Goal: Transaction & Acquisition: Purchase product/service

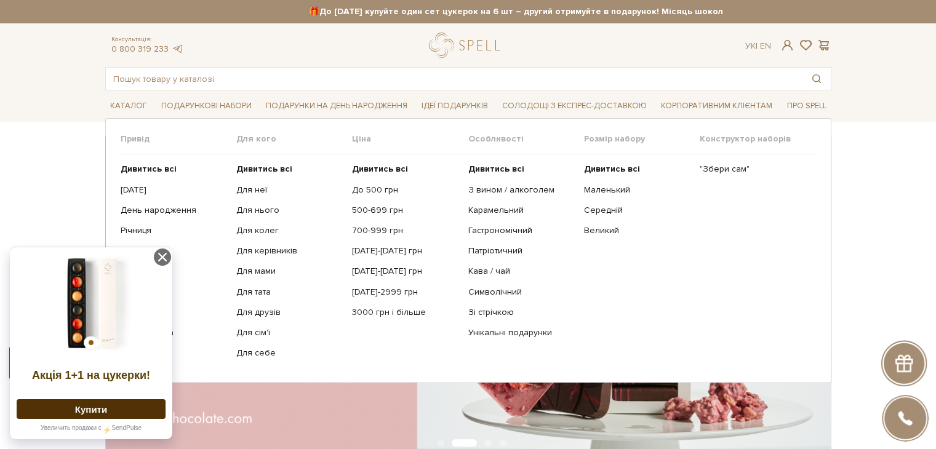
click at [729, 175] on ul ""Збери сам"" at bounding box center [757, 260] width 116 height 213
click at [729, 169] on link ""Збери сам"" at bounding box center [752, 169] width 106 height 11
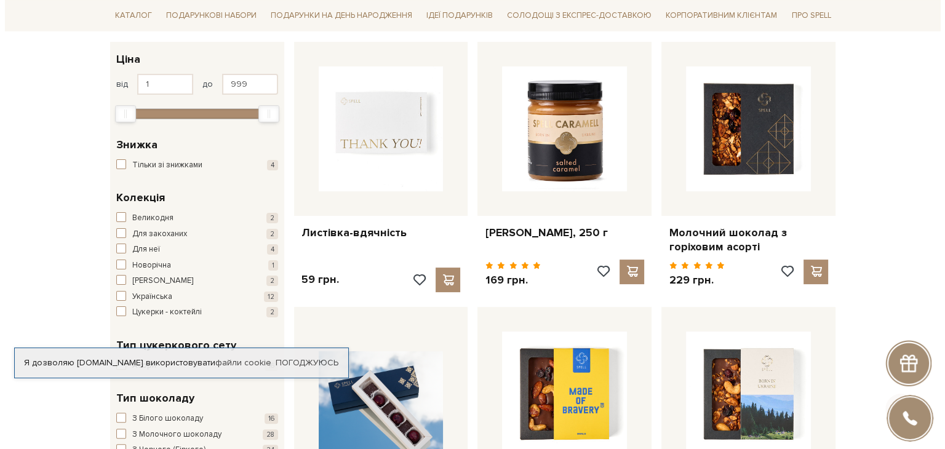
scroll to position [246, 0]
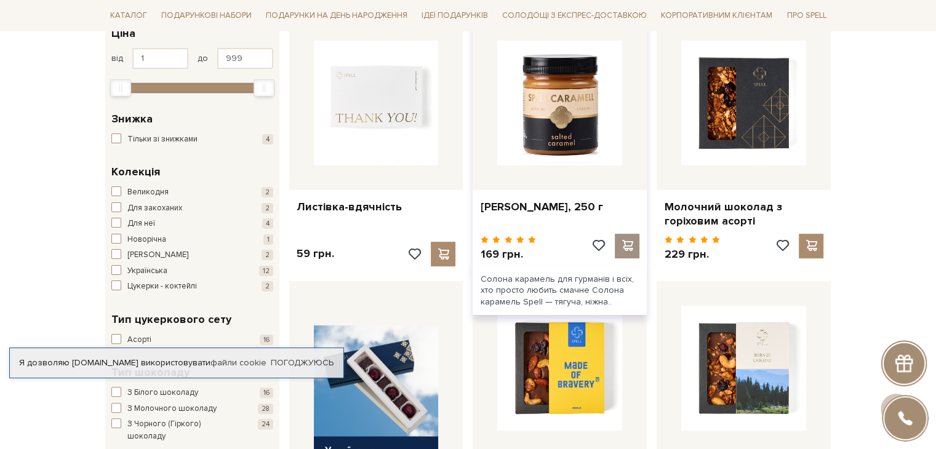
click at [631, 240] on span at bounding box center [626, 245] width 15 height 11
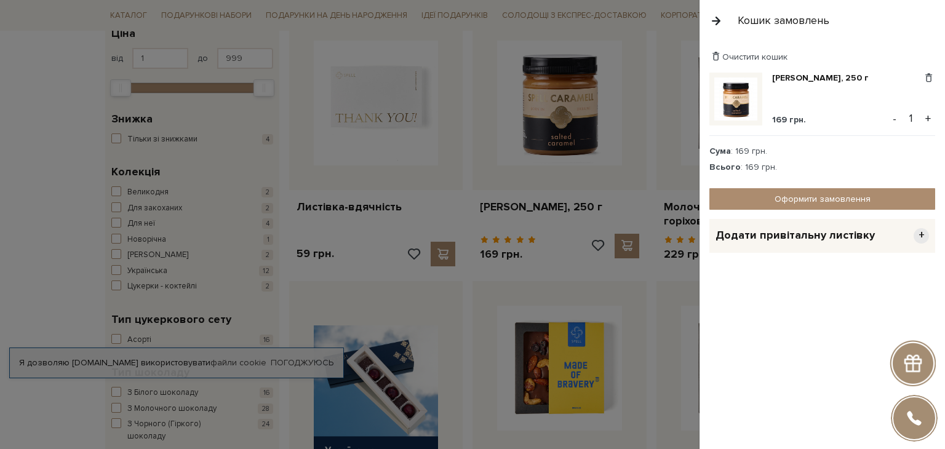
click at [48, 213] on div at bounding box center [472, 224] width 945 height 449
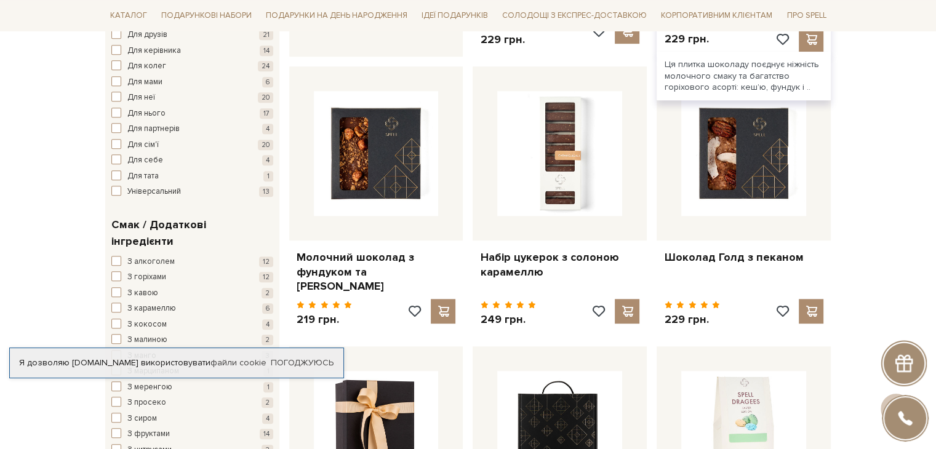
scroll to position [738, 0]
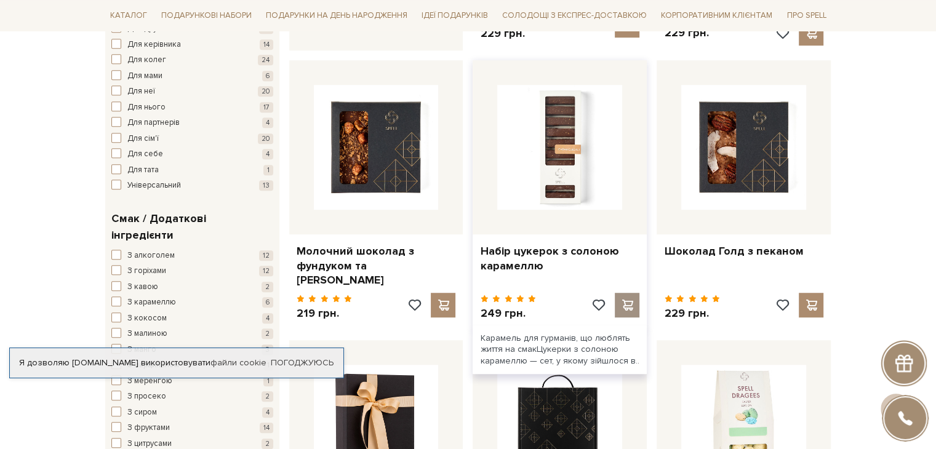
click at [635, 295] on div at bounding box center [627, 305] width 25 height 25
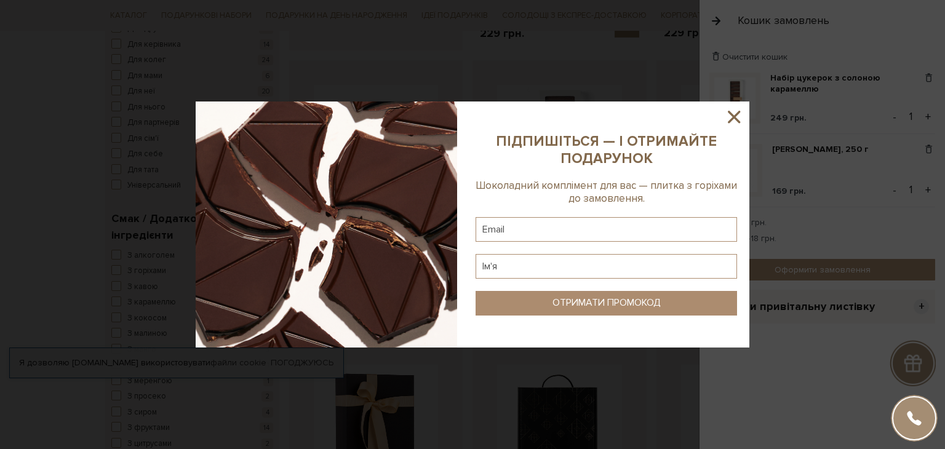
click at [30, 111] on div at bounding box center [472, 224] width 945 height 449
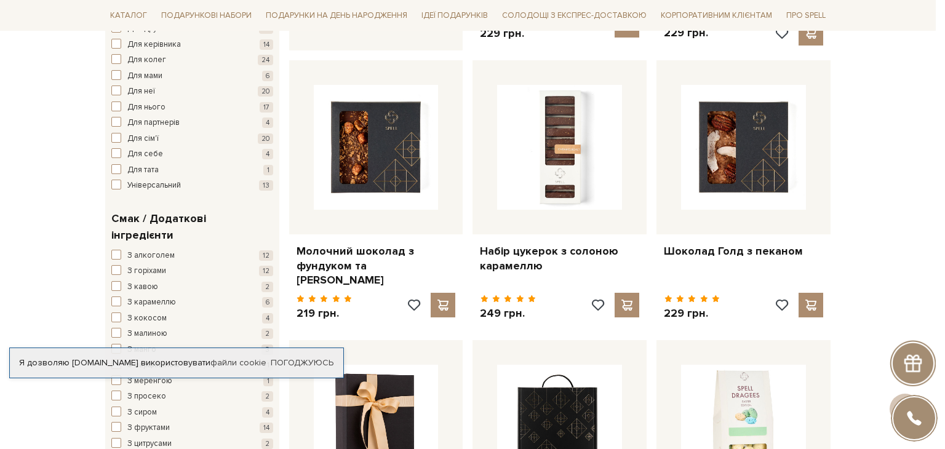
click at [47, 141] on div at bounding box center [472, 224] width 945 height 449
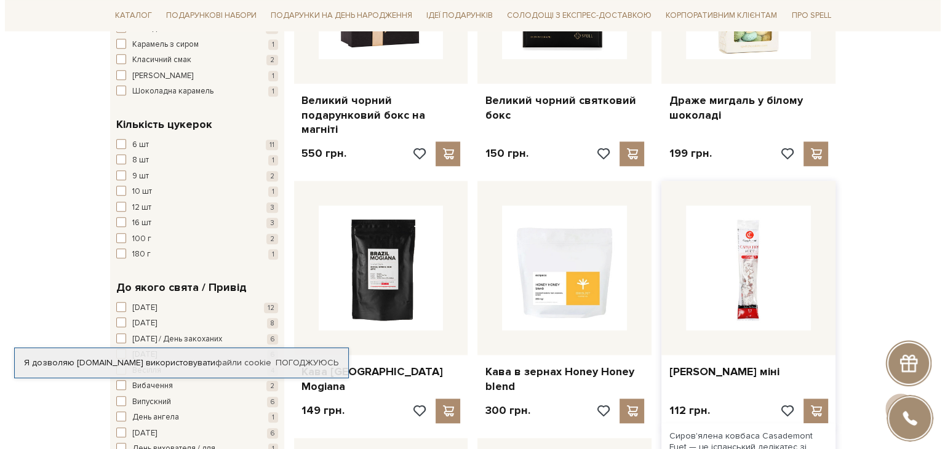
scroll to position [677, 0]
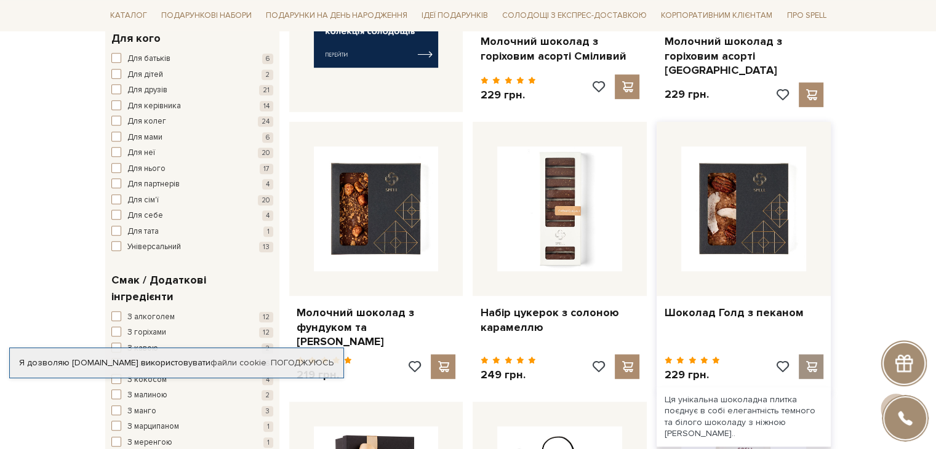
click at [812, 361] on span at bounding box center [810, 366] width 15 height 11
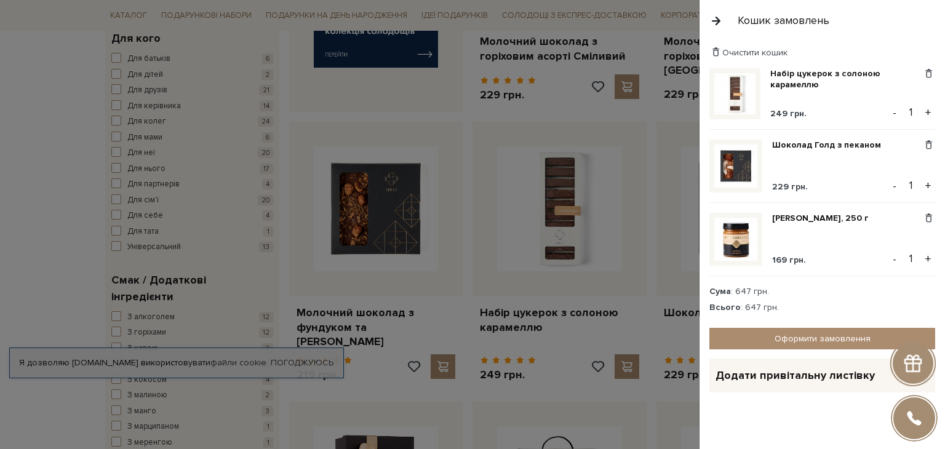
scroll to position [0, 0]
